Goal: Find specific page/section: Find specific page/section

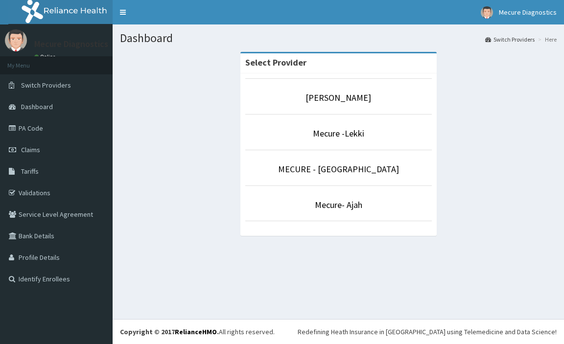
click at [382, 87] on li "[PERSON_NAME]" at bounding box center [338, 96] width 186 height 36
click at [359, 98] on link "[PERSON_NAME]" at bounding box center [338, 97] width 66 height 11
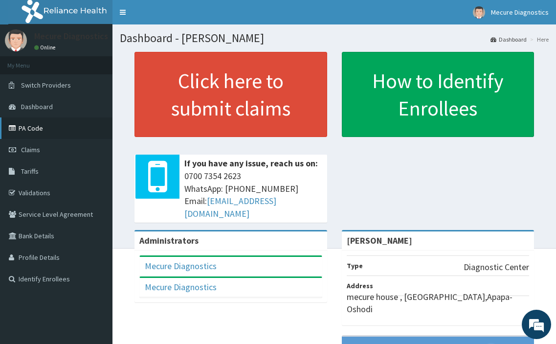
click at [18, 124] on link "PA Code" at bounding box center [56, 128] width 113 height 22
